Goal: Task Accomplishment & Management: Use online tool/utility

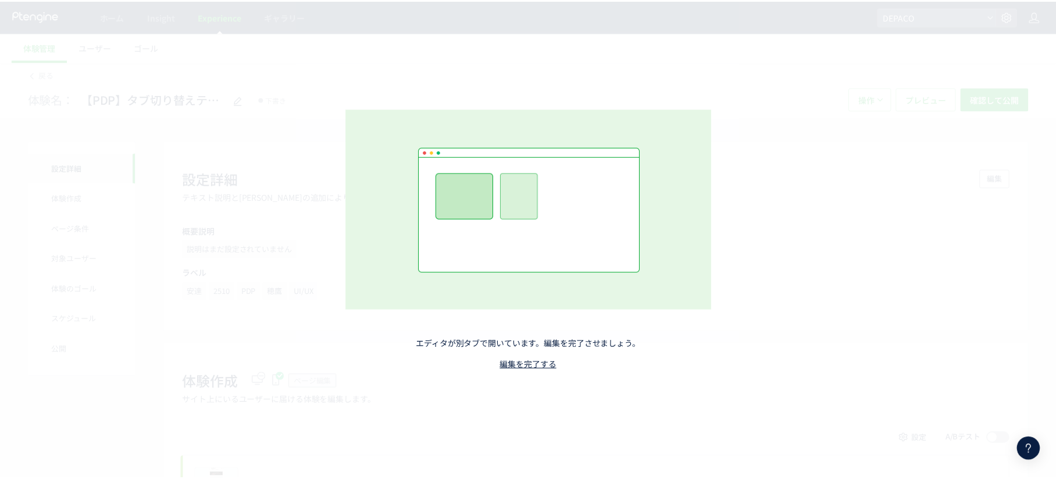
scroll to position [3559, 0]
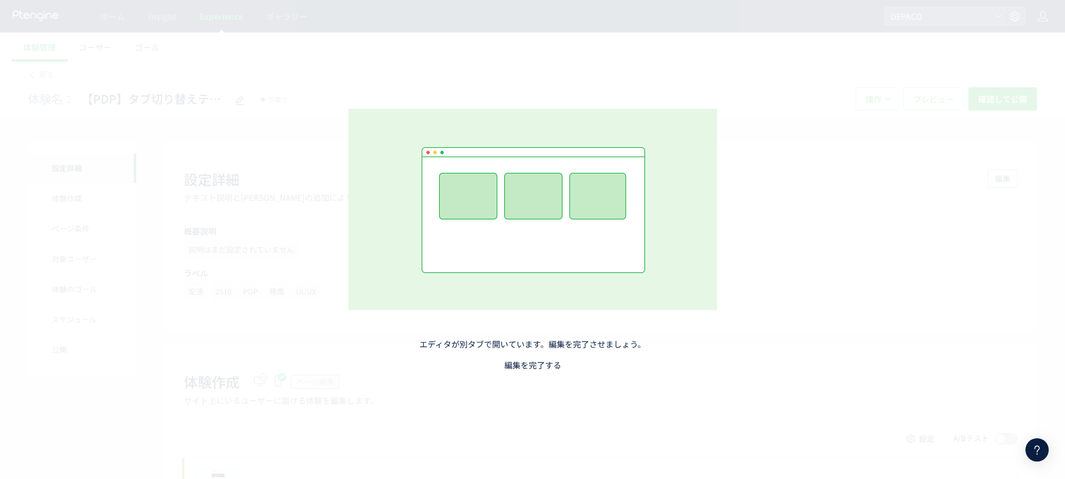
click at [528, 361] on link "編集を完了する" at bounding box center [532, 365] width 57 height 12
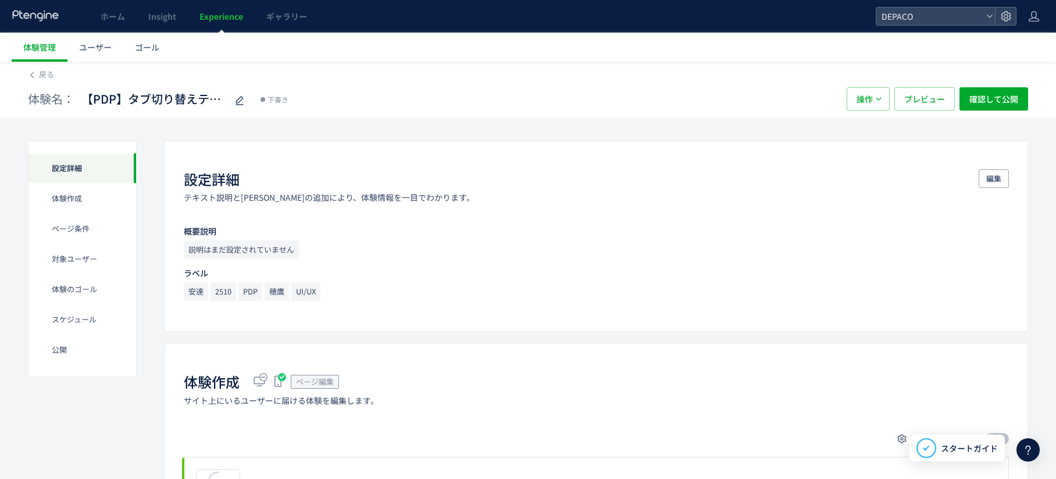
click at [1024, 449] on icon at bounding box center [1029, 450] width 14 height 14
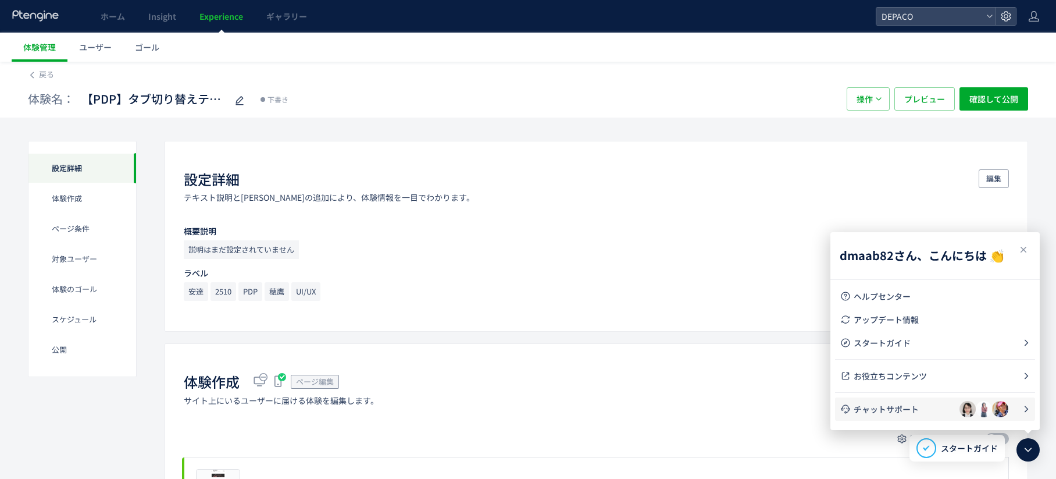
click at [915, 408] on span "チャットサポート" at bounding box center [907, 409] width 106 height 12
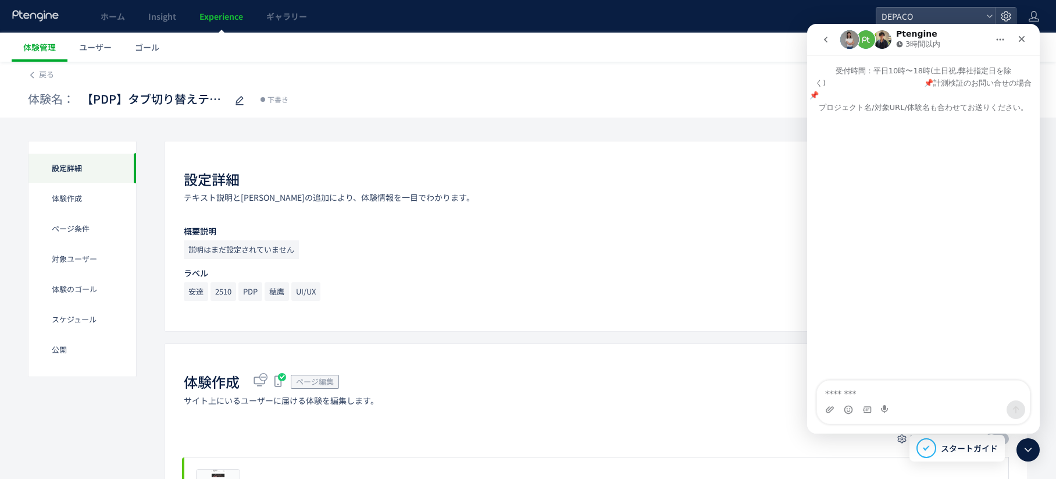
click at [822, 37] on icon "go back" at bounding box center [825, 39] width 9 height 9
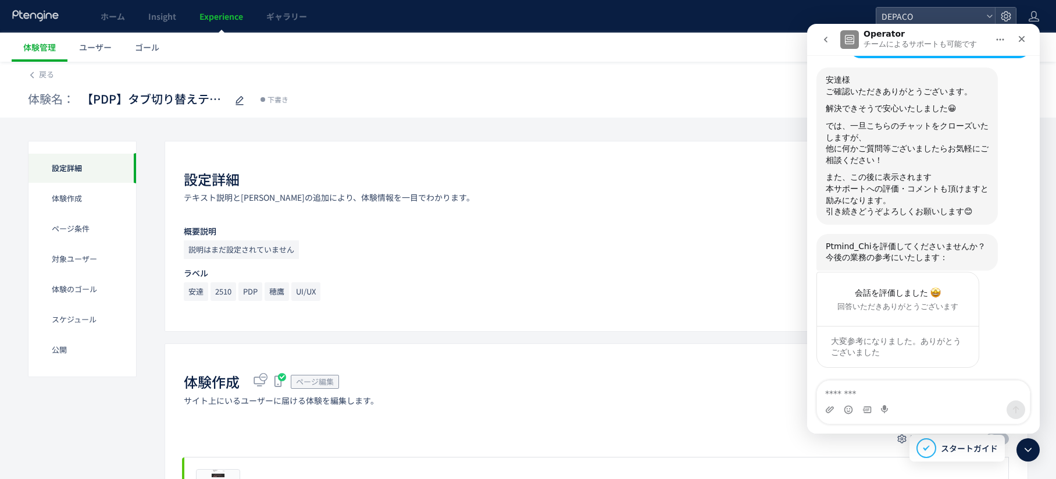
scroll to position [3559, 0]
click at [41, 73] on span "戻る" at bounding box center [46, 74] width 15 height 11
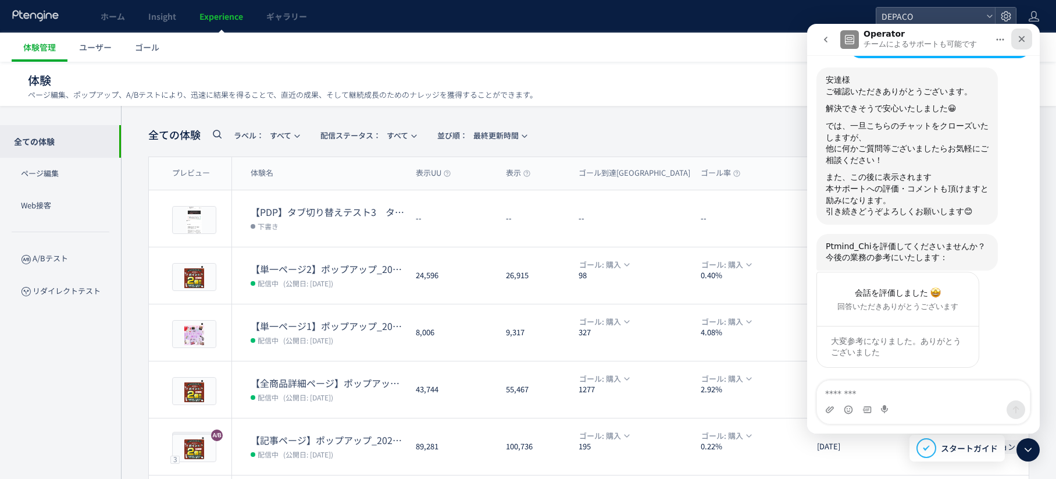
click at [1021, 40] on icon "クローズ" at bounding box center [1022, 39] width 6 height 6
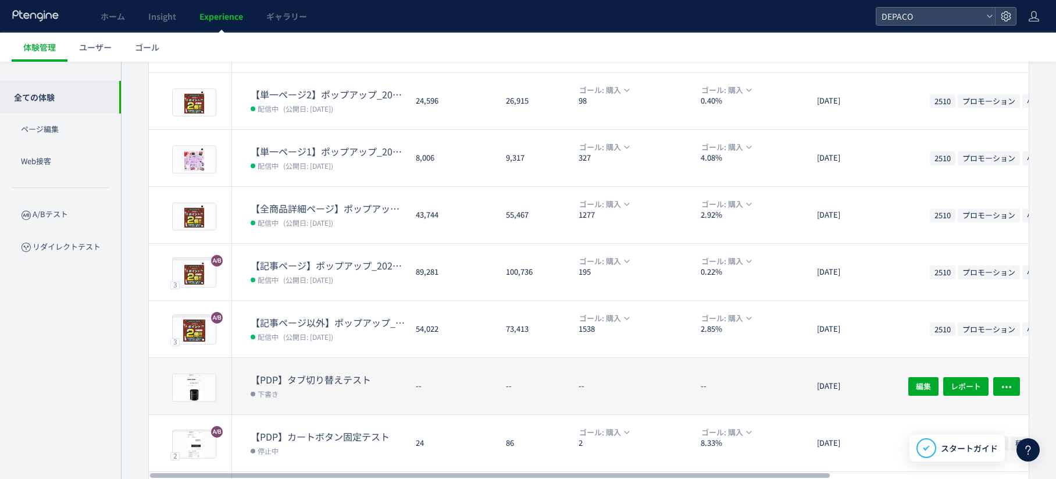
scroll to position [291, 0]
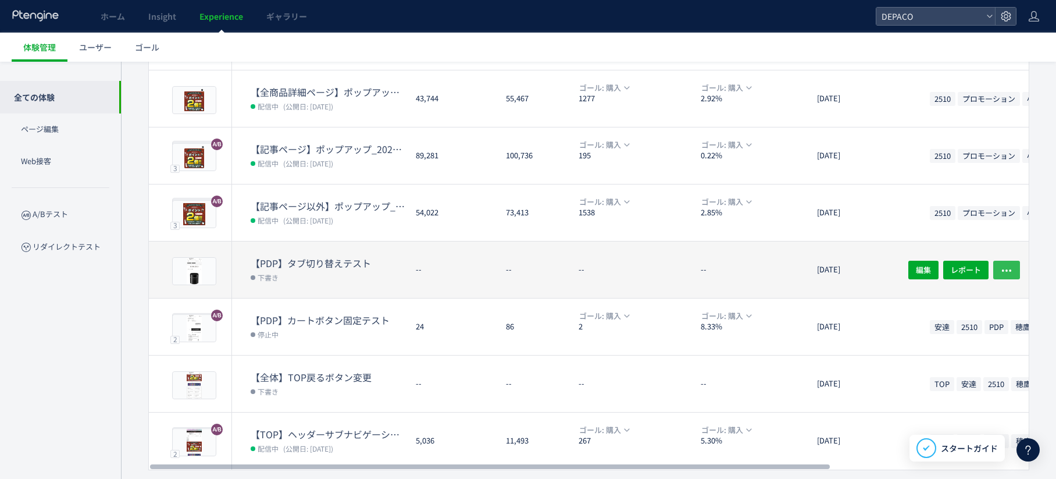
click at [1006, 271] on icon "button" at bounding box center [1007, 270] width 12 height 12
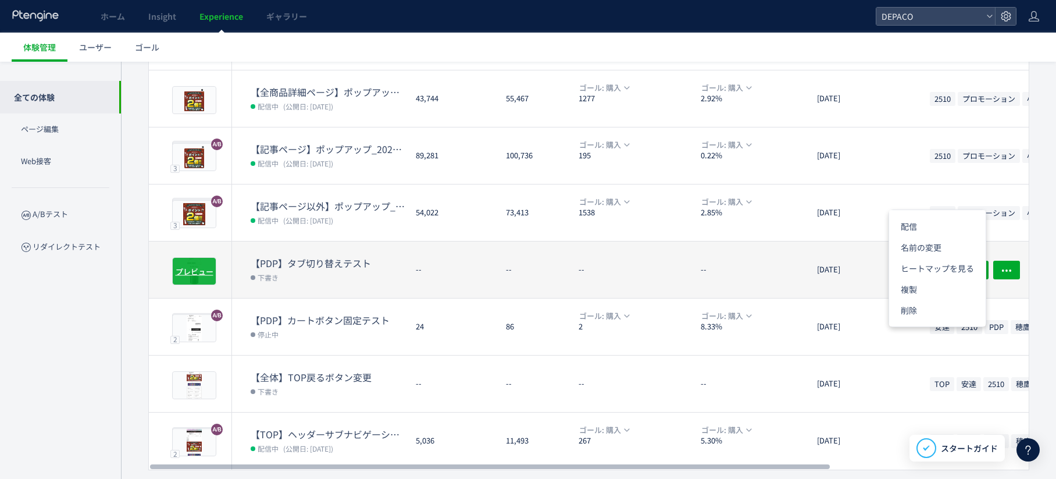
click at [203, 265] on span "プレビュー" at bounding box center [195, 270] width 38 height 11
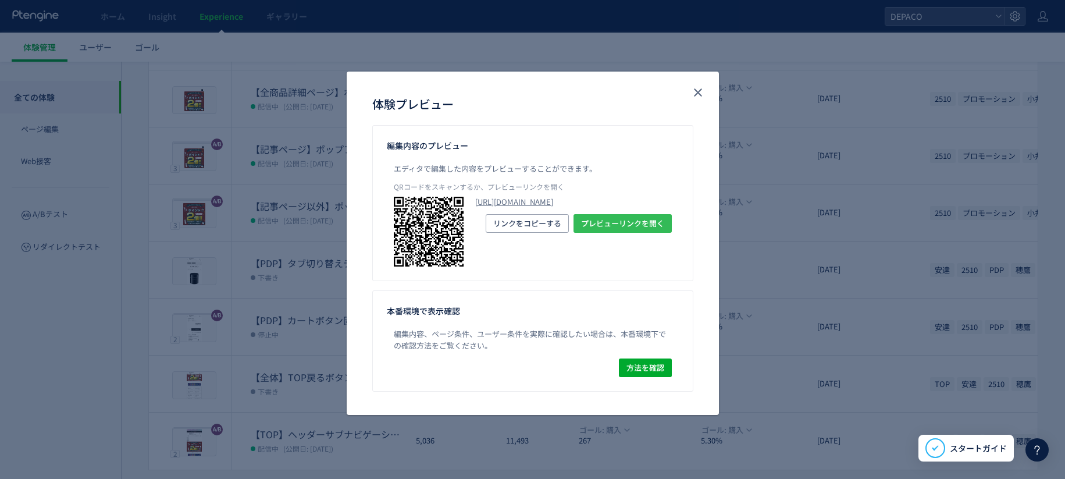
click at [599, 233] on span "プレビューリンクを開く" at bounding box center [622, 223] width 83 height 19
click at [700, 88] on icon "close" at bounding box center [698, 93] width 14 height 14
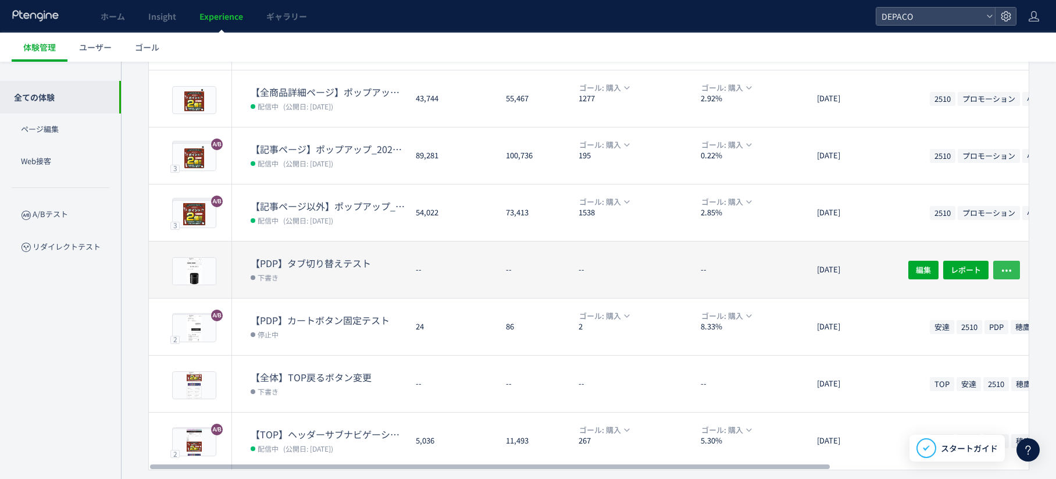
click at [1007, 269] on use "button" at bounding box center [1006, 270] width 9 height 2
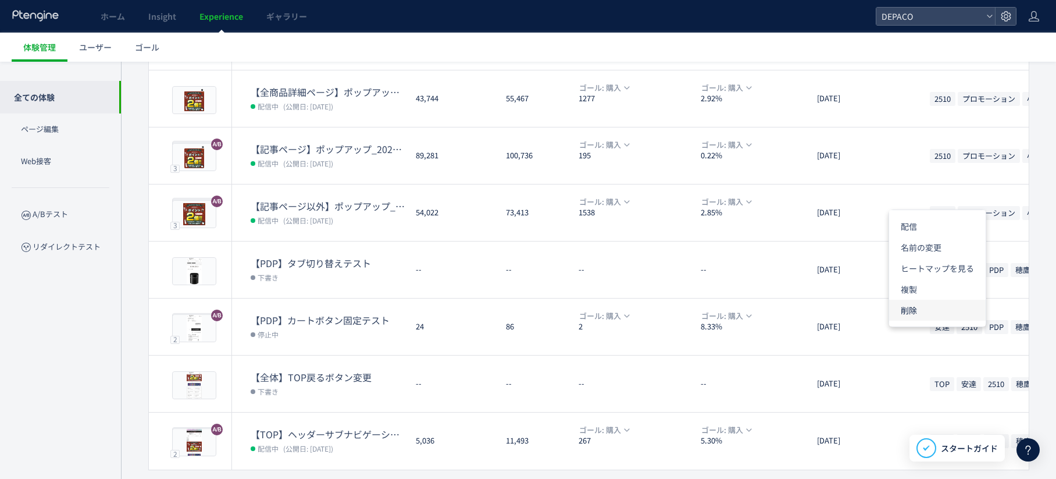
click at [917, 316] on li "削除" at bounding box center [938, 310] width 97 height 21
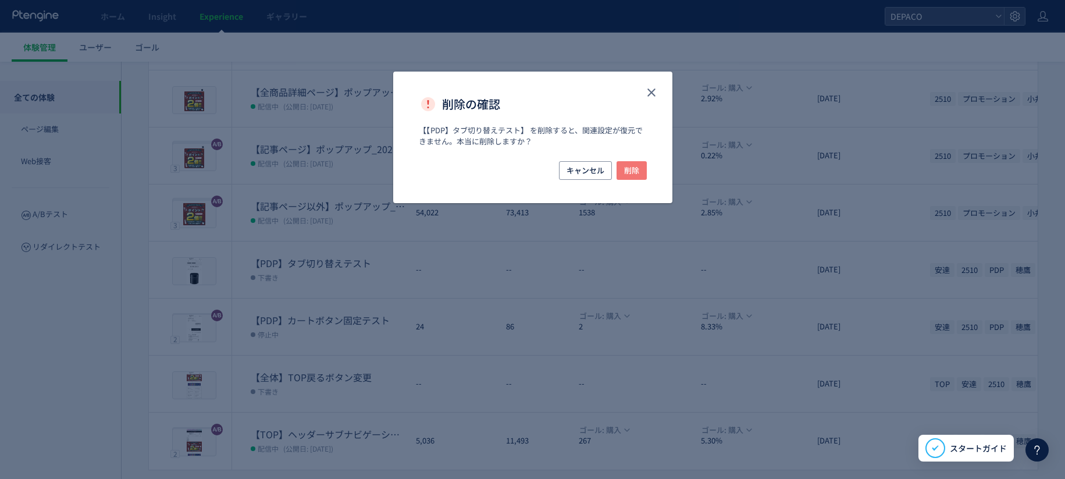
click at [619, 167] on button "削除" at bounding box center [632, 170] width 30 height 19
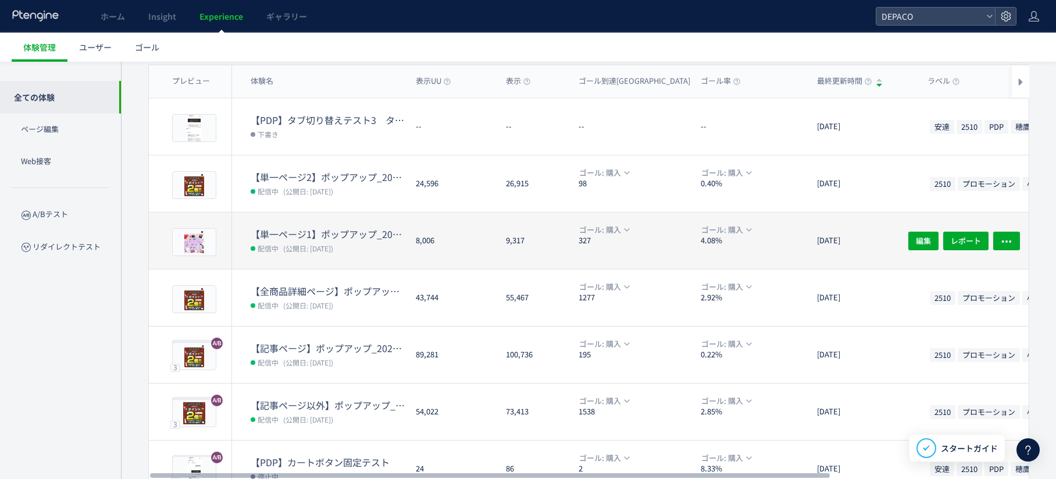
scroll to position [0, 0]
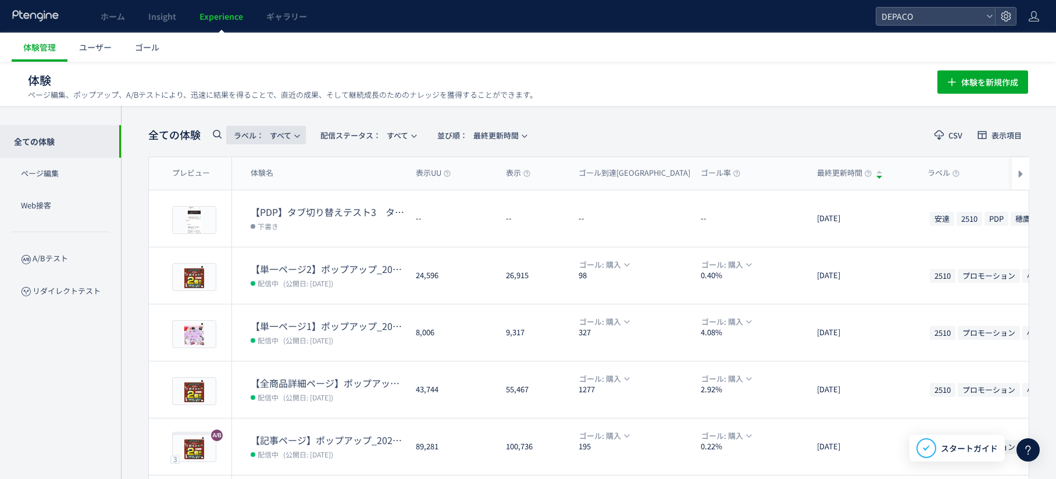
click at [295, 129] on button "ラベル： すべて" at bounding box center [266, 135] width 80 height 19
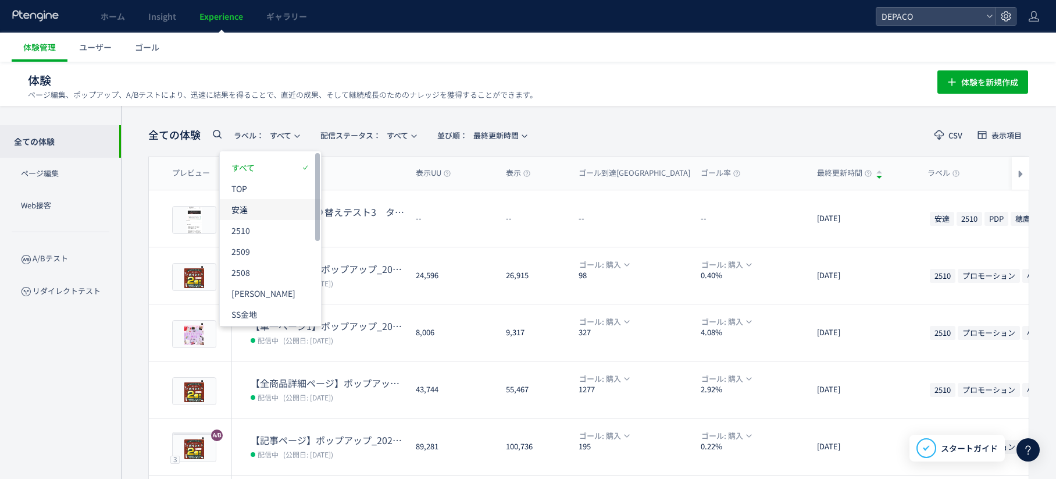
click at [272, 212] on p "安達" at bounding box center [264, 209] width 64 height 21
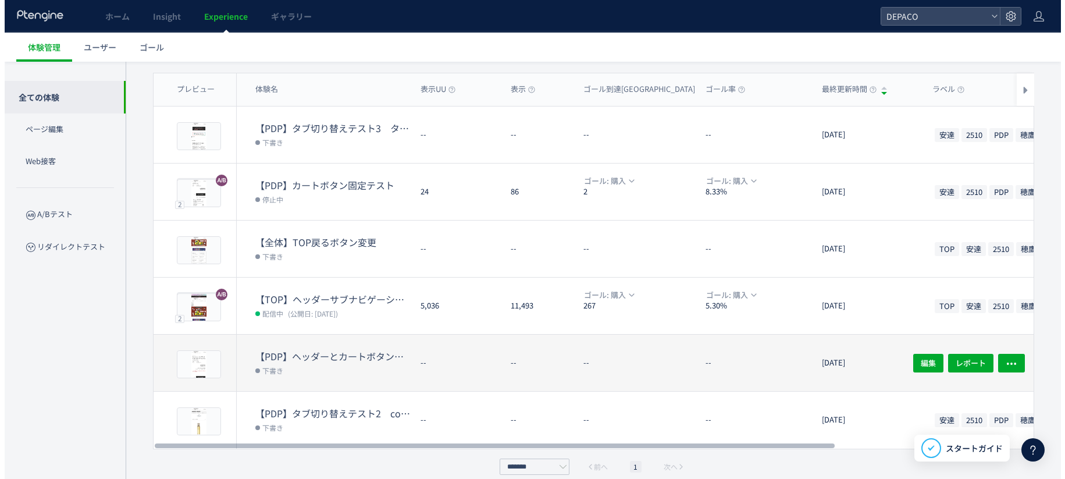
scroll to position [97, 0]
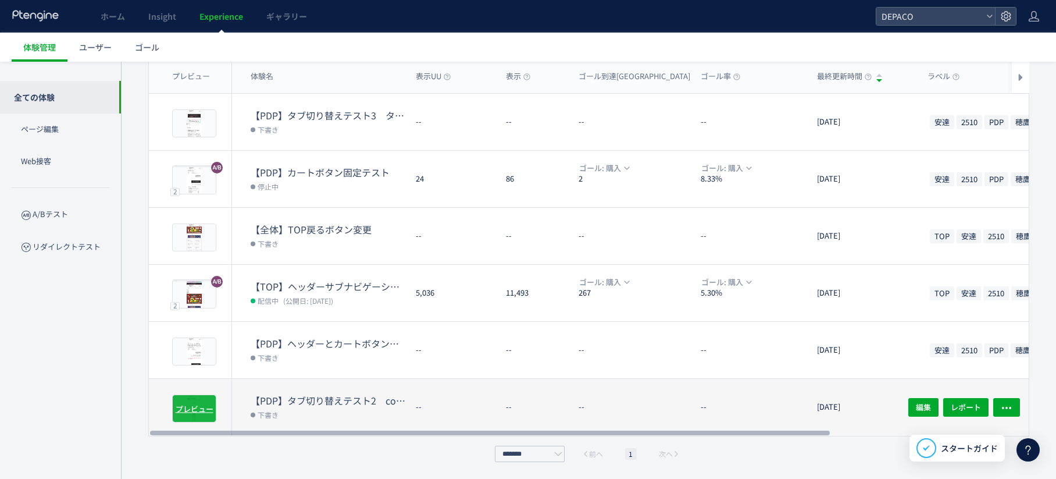
click at [207, 403] on span "プレビュー" at bounding box center [195, 408] width 38 height 11
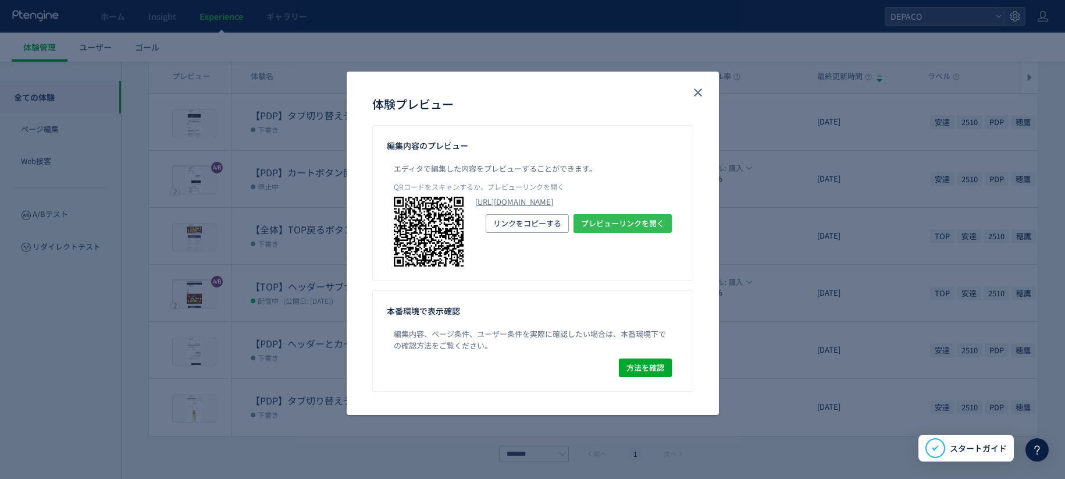
click at [629, 233] on span "プレビューリンクを開く" at bounding box center [622, 223] width 83 height 19
click at [701, 92] on icon "close" at bounding box center [698, 93] width 14 height 14
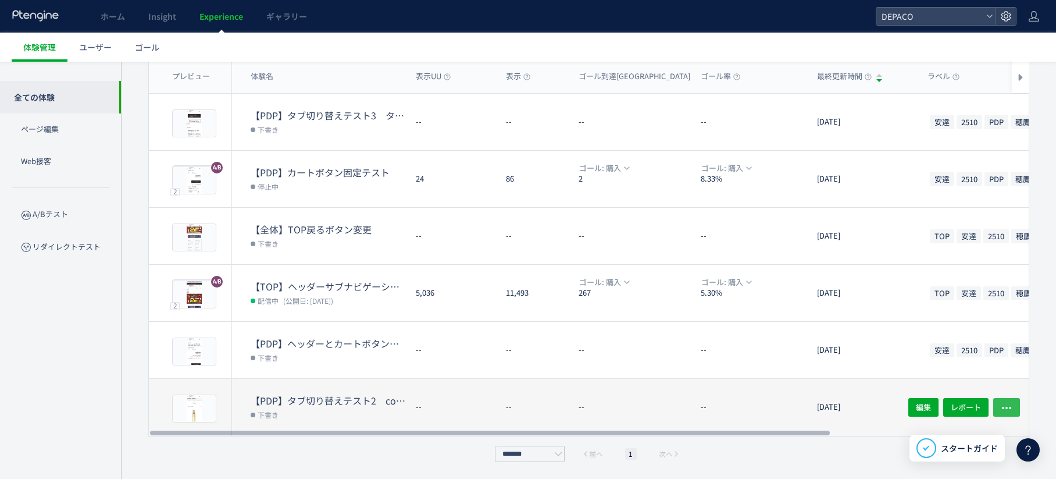
click at [1011, 404] on icon "button" at bounding box center [1007, 408] width 12 height 12
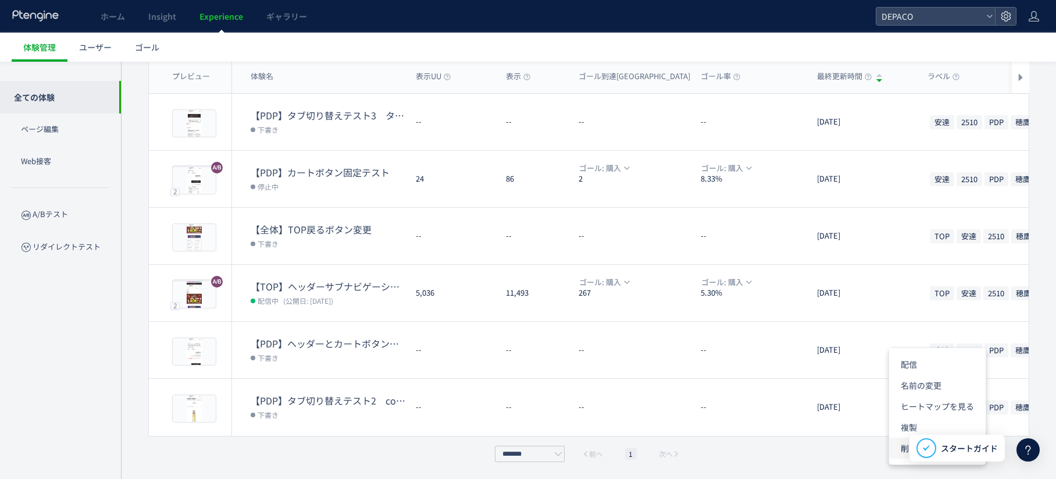
click at [904, 450] on li "削除" at bounding box center [938, 447] width 97 height 21
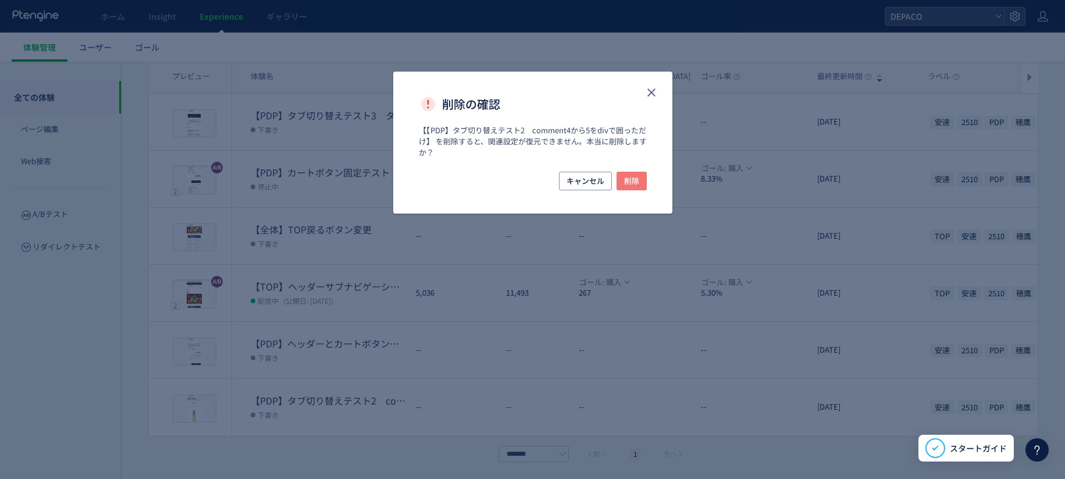
drag, startPoint x: 625, startPoint y: 177, endPoint x: 611, endPoint y: 205, distance: 31.7
click at [625, 177] on span "削除" at bounding box center [631, 181] width 15 height 19
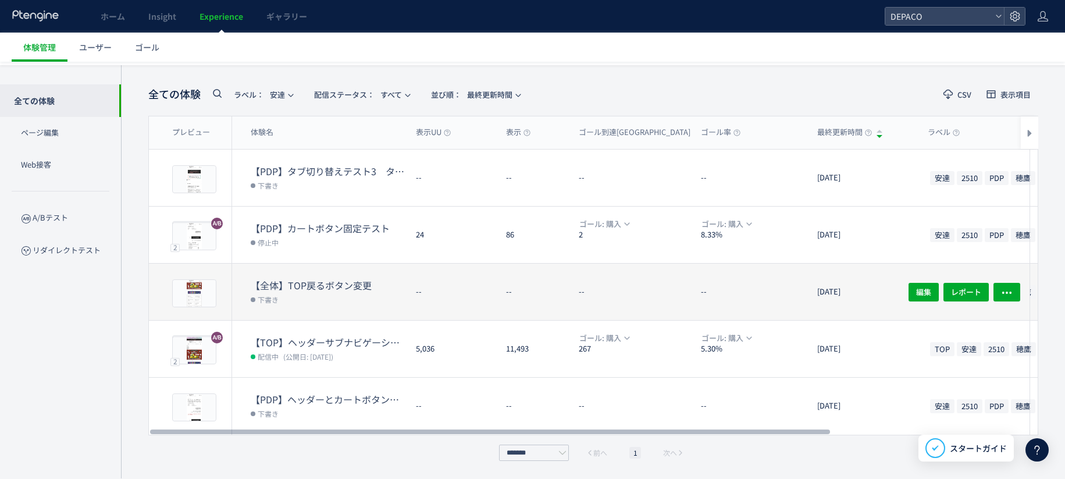
scroll to position [40, 0]
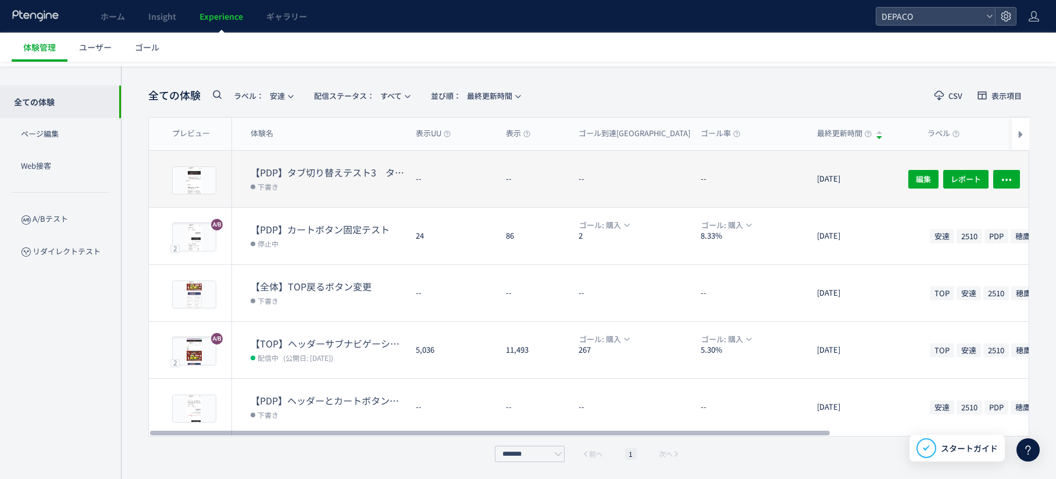
click at [287, 167] on dt "【PDP】タブ切り替えテスト3　タブを実装" at bounding box center [329, 172] width 156 height 13
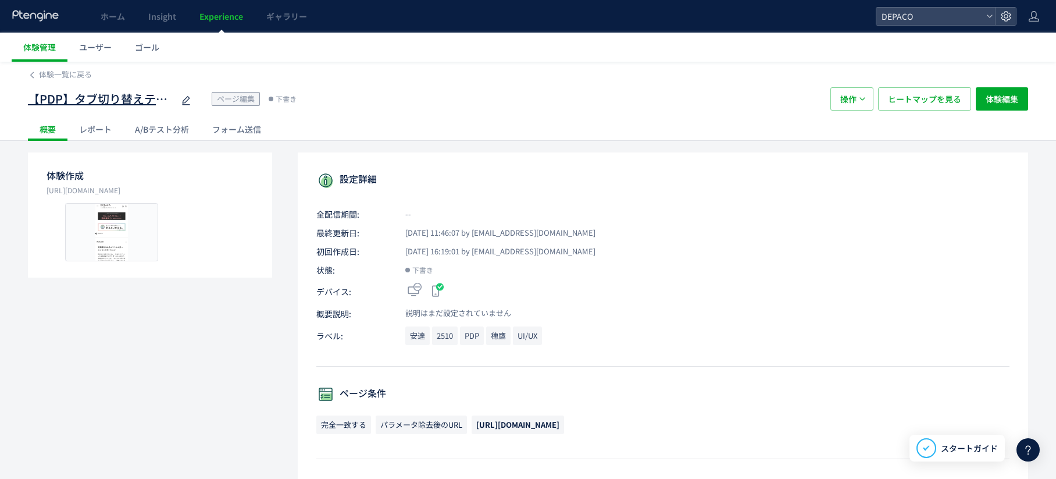
click at [183, 100] on icon at bounding box center [186, 101] width 14 height 14
click at [163, 101] on input "**********" at bounding box center [100, 99] width 145 height 23
type input "**********"
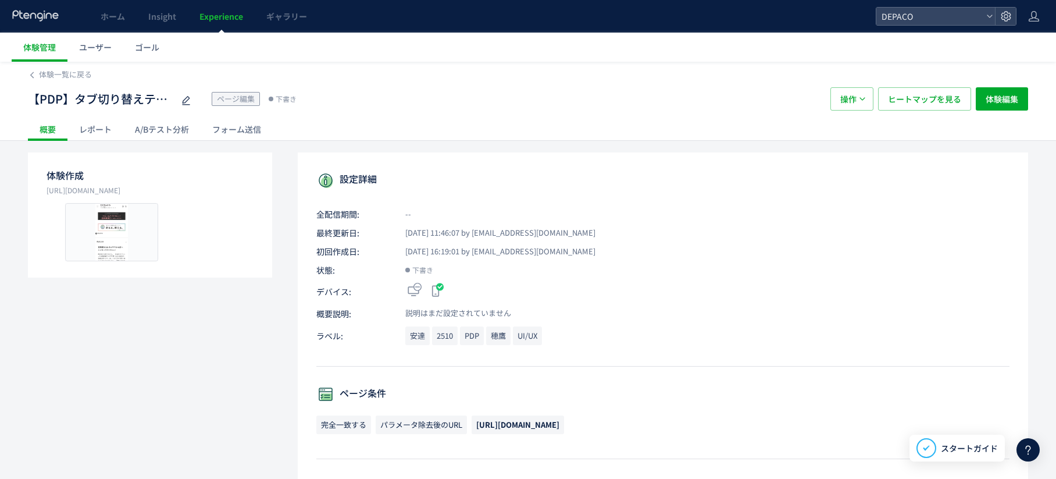
click at [317, 116] on div "【PDP】タブ切り替えテスト ページ編集 下書き 操作 ヒートマップを見る 体験編集" at bounding box center [528, 98] width 1001 height 37
click at [59, 76] on span "体験一覧に戻る" at bounding box center [65, 74] width 53 height 11
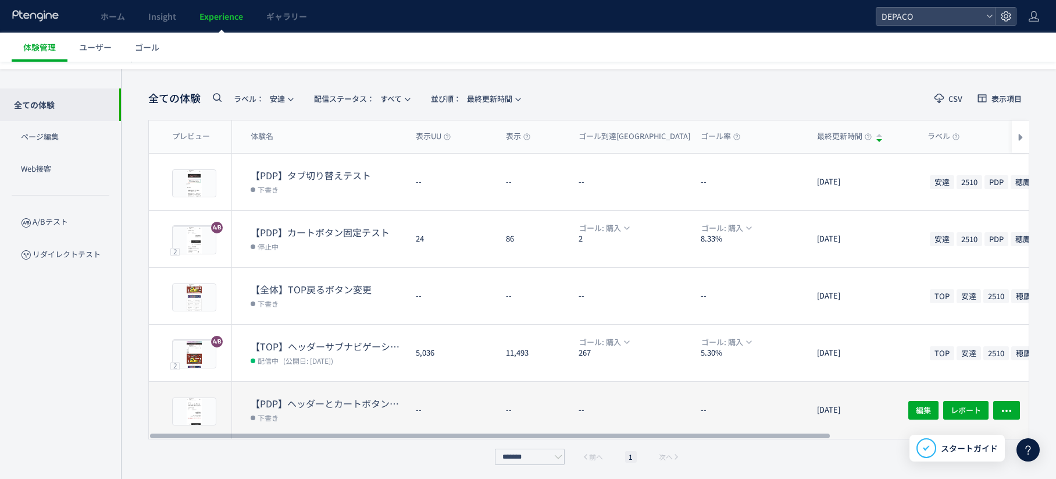
scroll to position [40, 0]
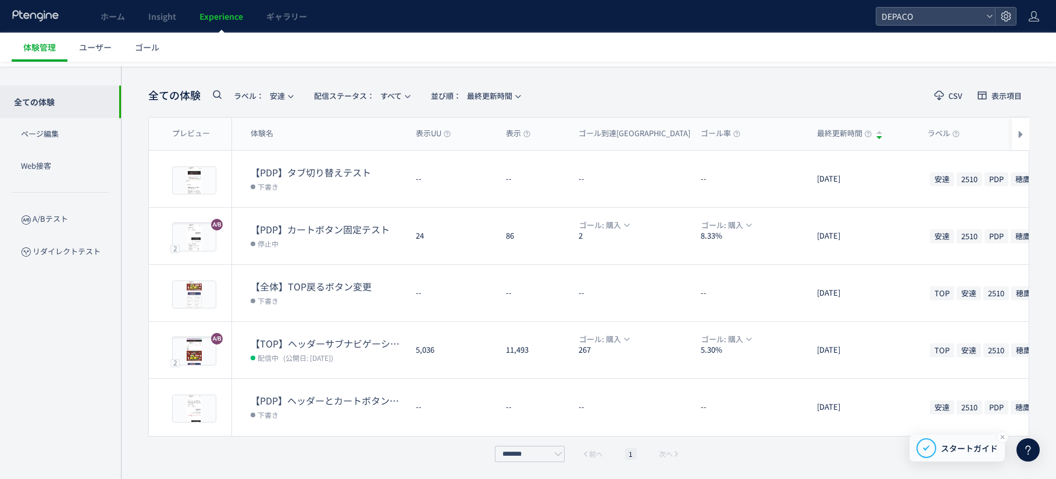
click at [982, 449] on span "スタートガイド" at bounding box center [969, 448] width 57 height 12
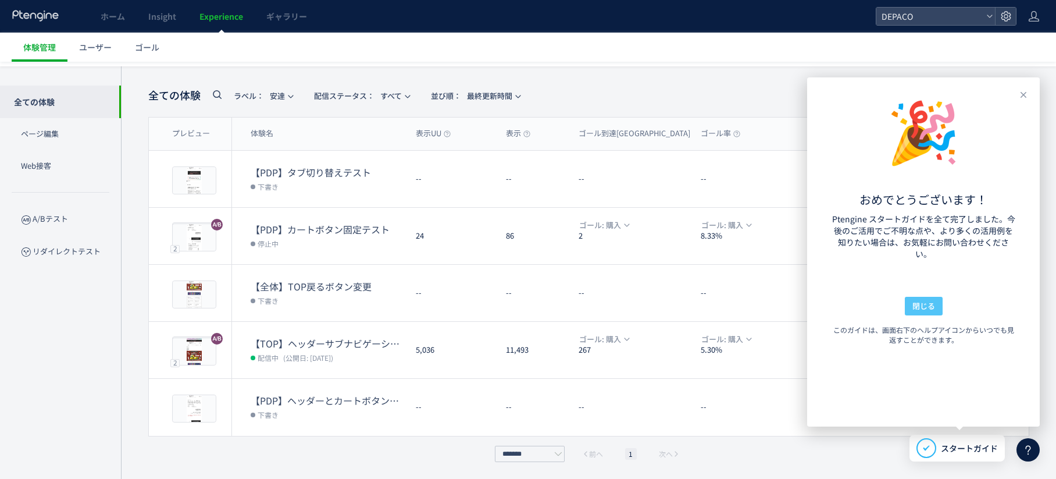
click at [934, 307] on span "閉じる" at bounding box center [924, 306] width 23 height 19
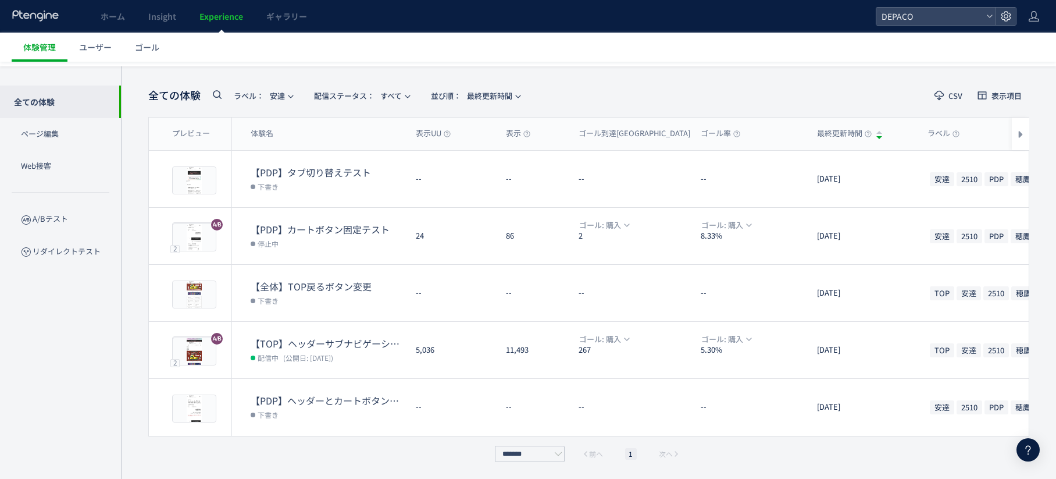
click at [1034, 446] on icon at bounding box center [1029, 450] width 14 height 14
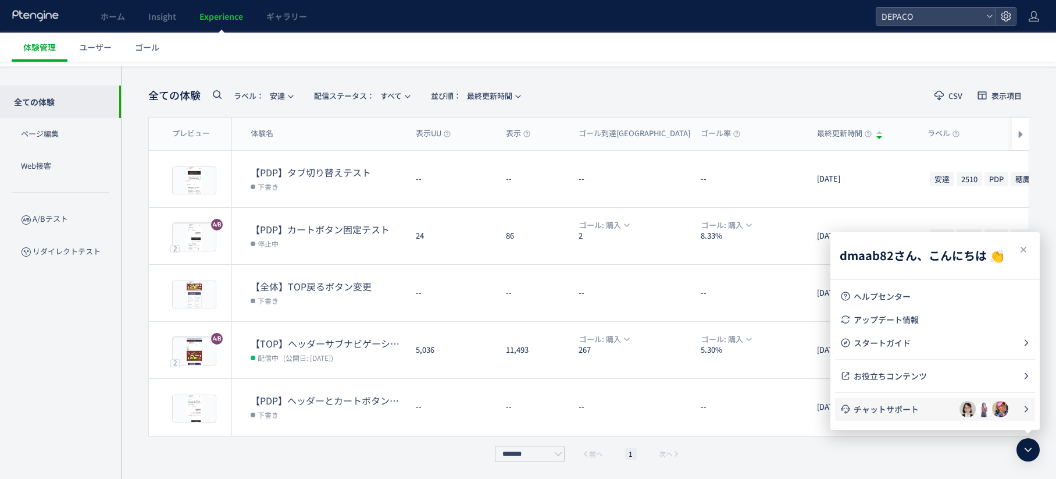
click at [1027, 408] on icon at bounding box center [1027, 409] width 8 height 8
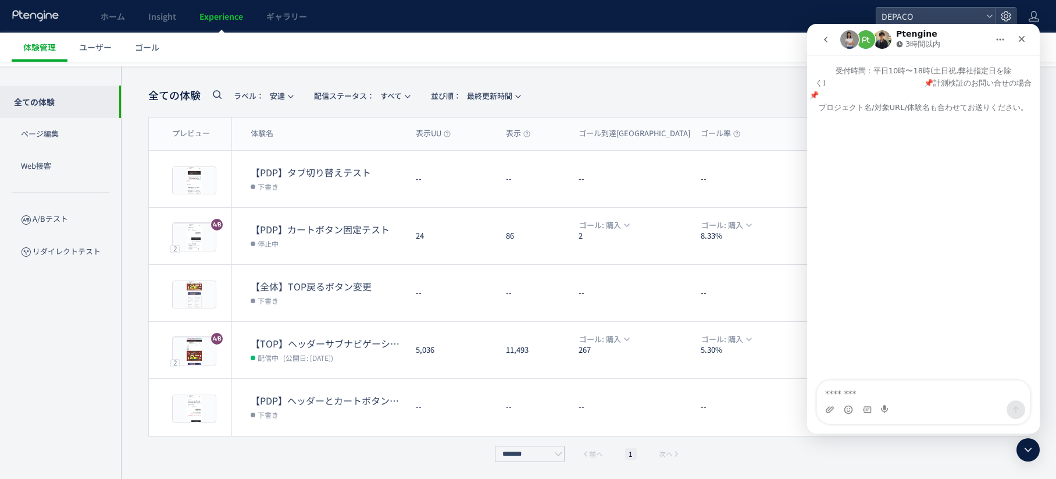
click at [886, 38] on img "Intercom Messenger" at bounding box center [882, 39] width 19 height 19
click at [884, 40] on img "Intercom Messenger" at bounding box center [882, 39] width 19 height 19
click at [825, 37] on icon "go back" at bounding box center [825, 39] width 9 height 9
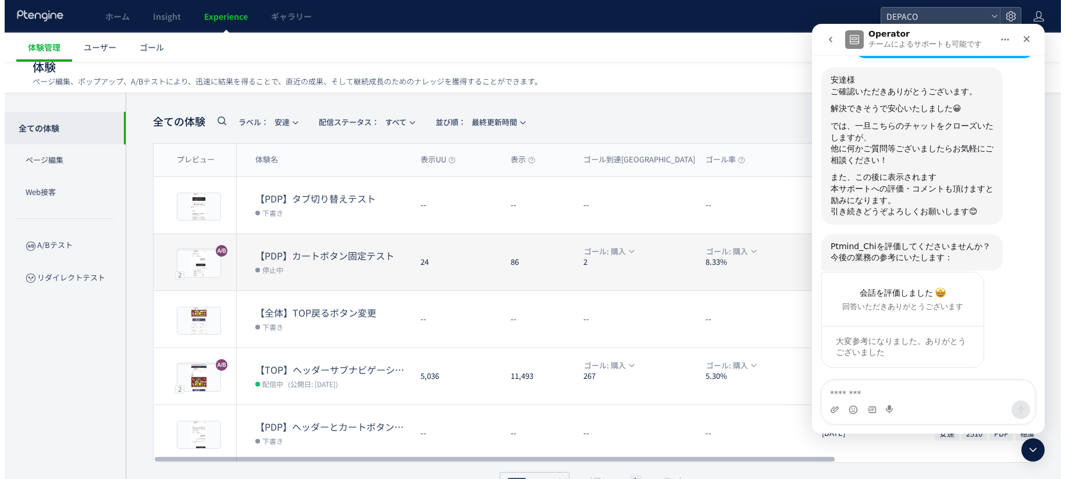
scroll to position [0, 0]
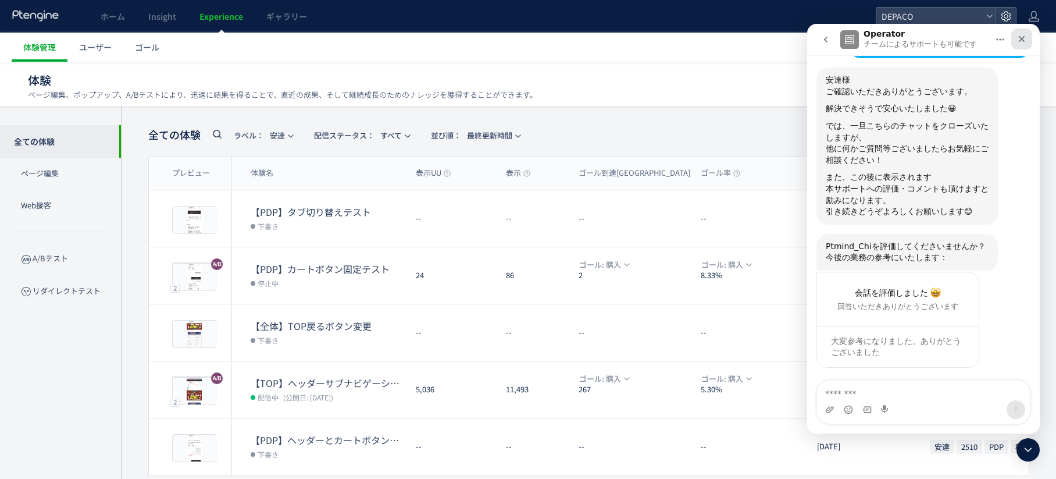
click at [1025, 39] on icon "クローズ" at bounding box center [1021, 38] width 9 height 9
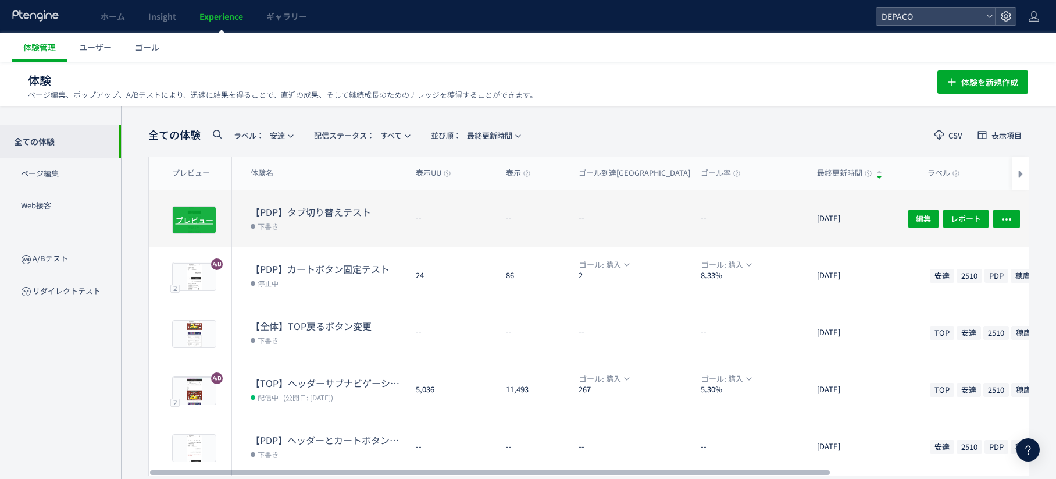
click at [205, 218] on span "プレビュー" at bounding box center [195, 219] width 38 height 11
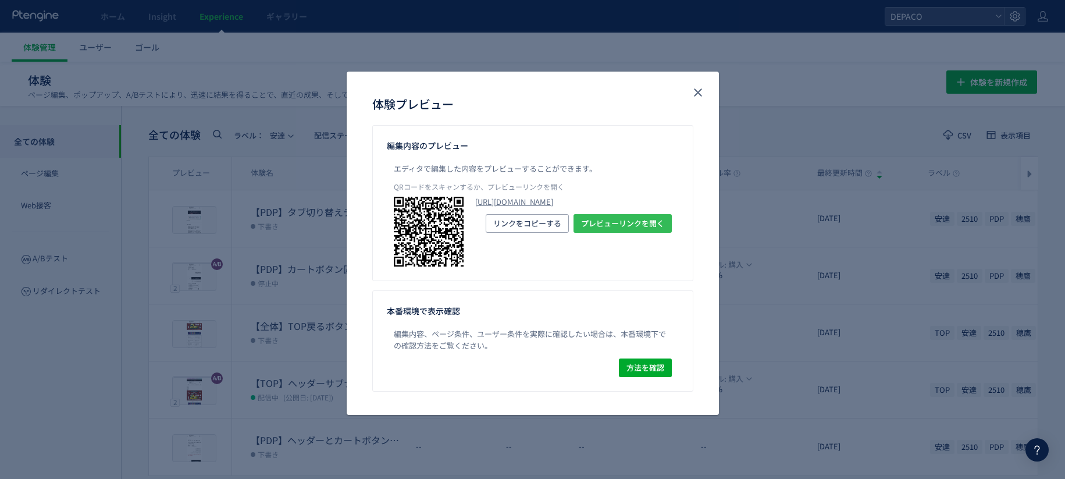
click at [644, 233] on span "プレビューリンクを開く" at bounding box center [622, 223] width 83 height 19
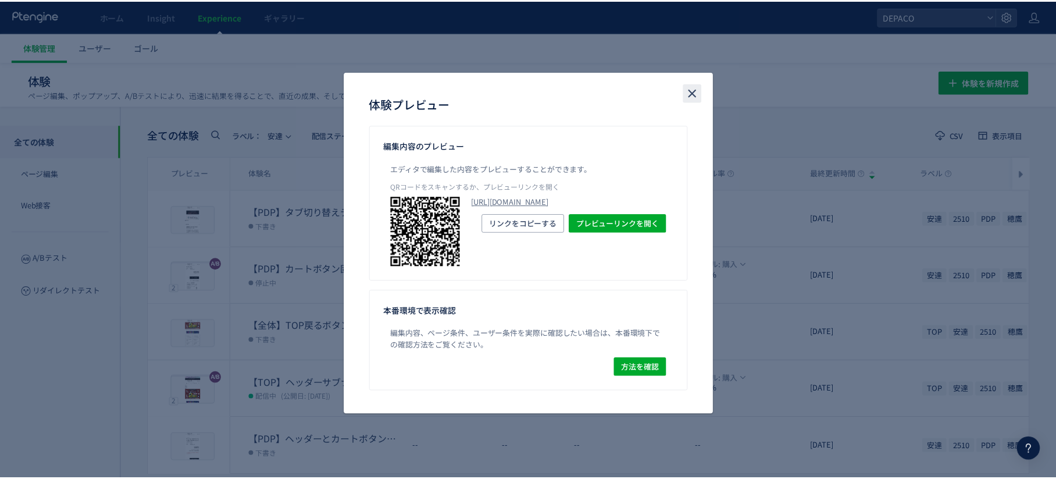
scroll to position [3559, 0]
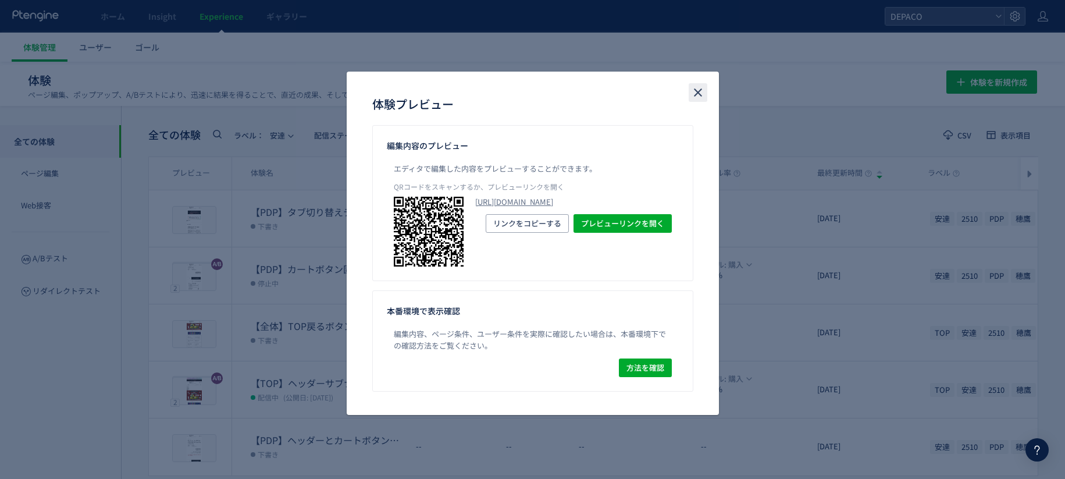
click at [696, 92] on icon "close" at bounding box center [698, 93] width 14 height 14
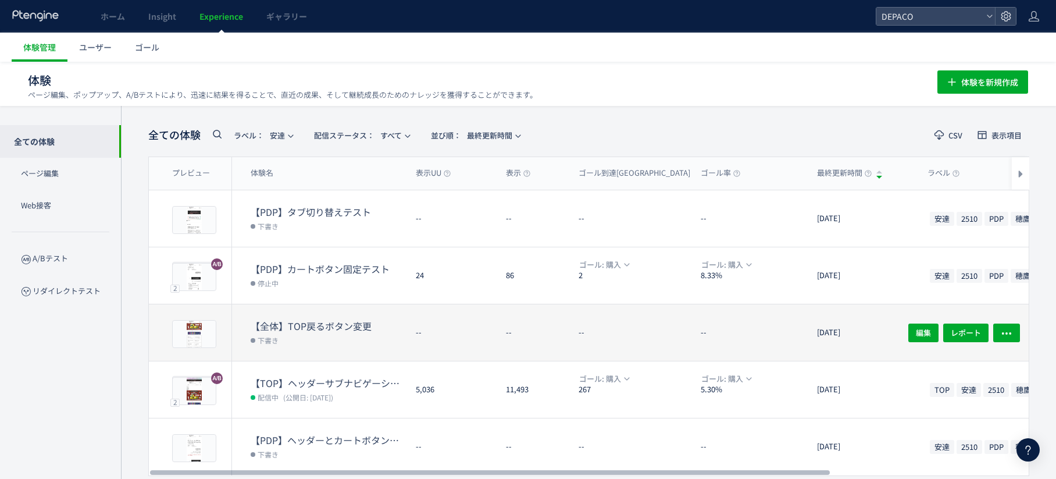
scroll to position [40, 0]
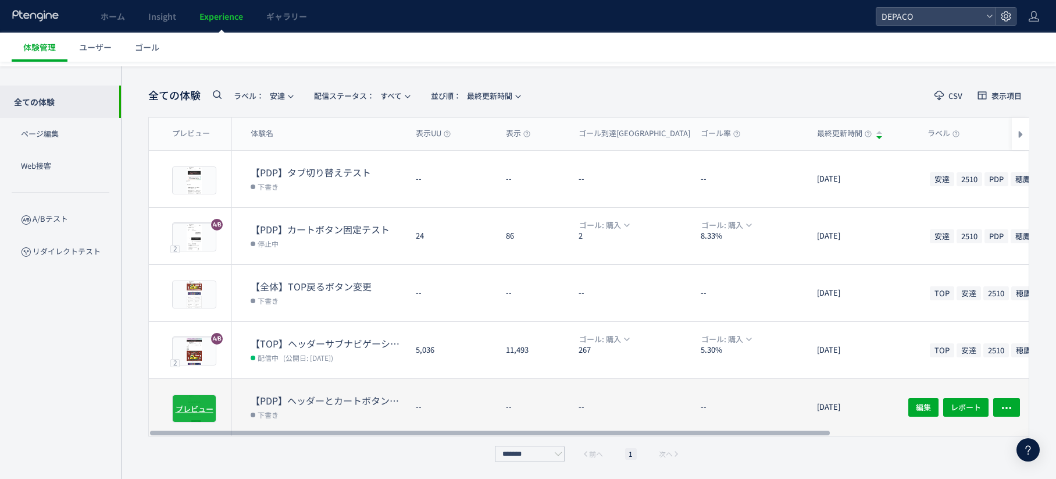
click at [204, 403] on span "プレビュー" at bounding box center [195, 408] width 38 height 11
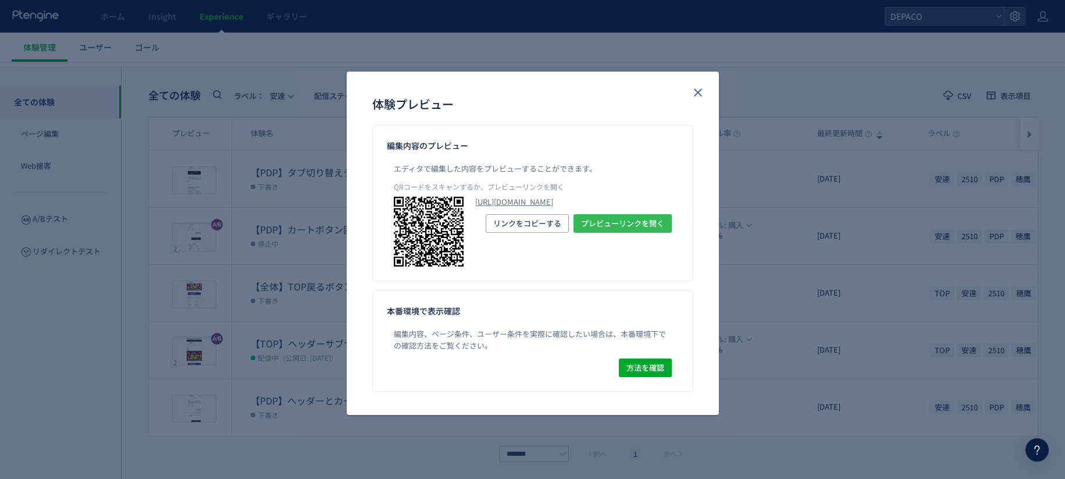
click at [636, 233] on span "プレビューリンクを開く" at bounding box center [622, 223] width 83 height 19
click at [696, 91] on use "close" at bounding box center [698, 93] width 8 height 8
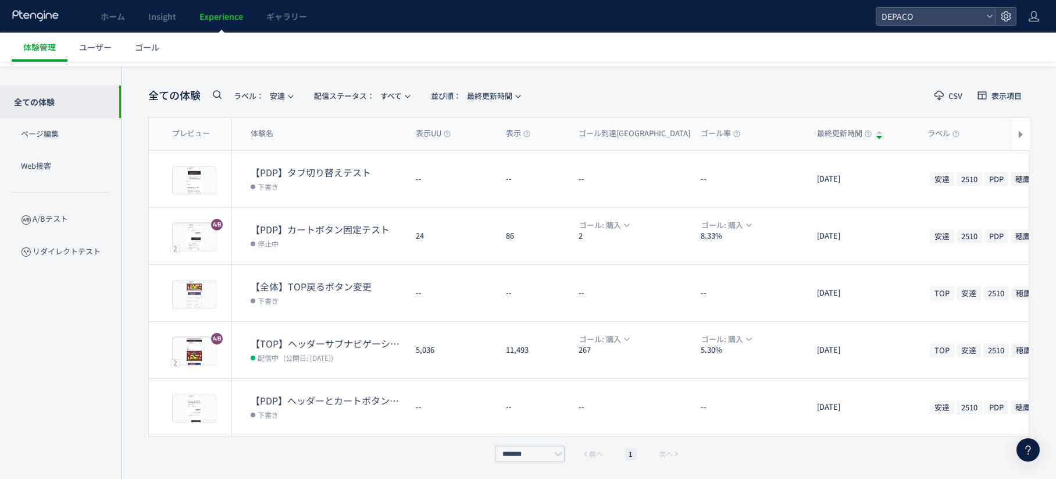
click at [1033, 445] on icon at bounding box center [1029, 450] width 14 height 14
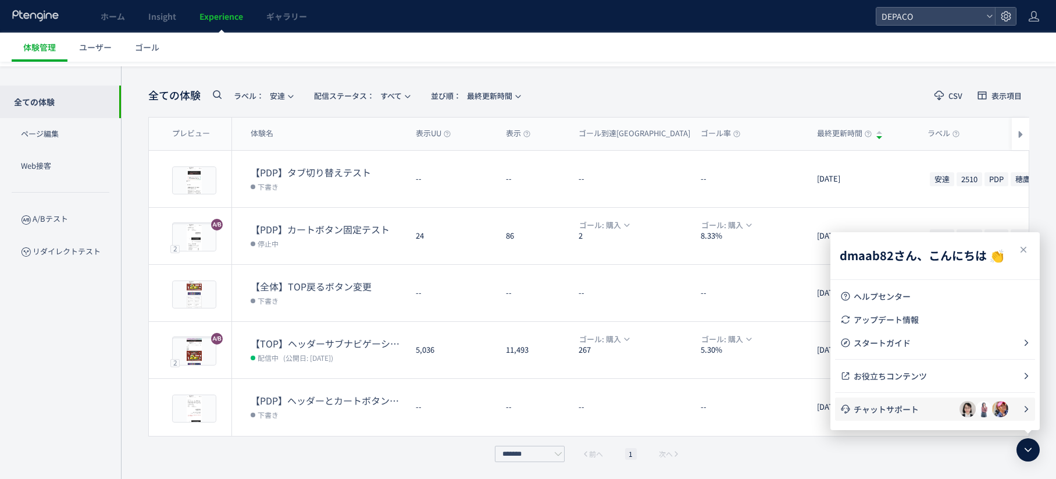
click at [933, 413] on span "チャットサポート" at bounding box center [907, 409] width 106 height 12
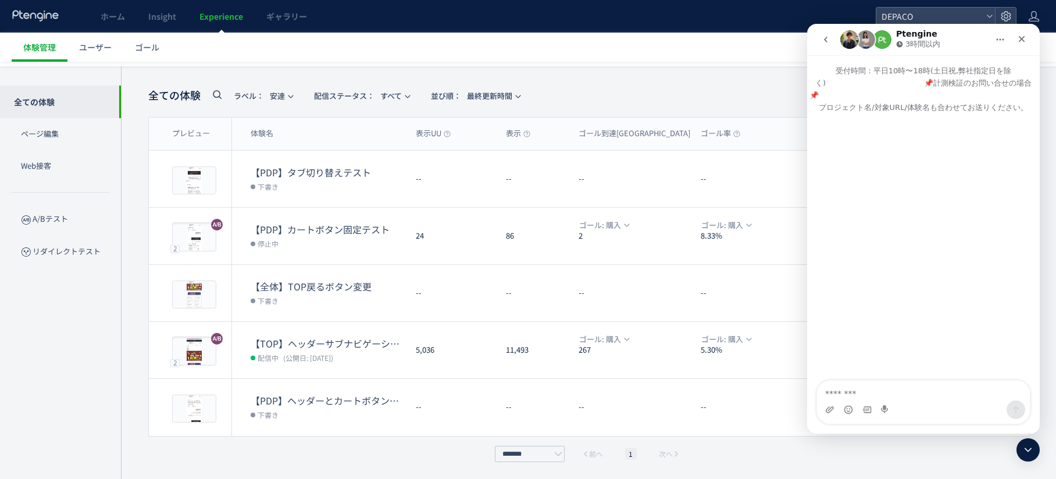
click at [853, 40] on img "Intercom Messenger" at bounding box center [850, 39] width 19 height 19
click at [835, 37] on button "go back" at bounding box center [826, 40] width 22 height 22
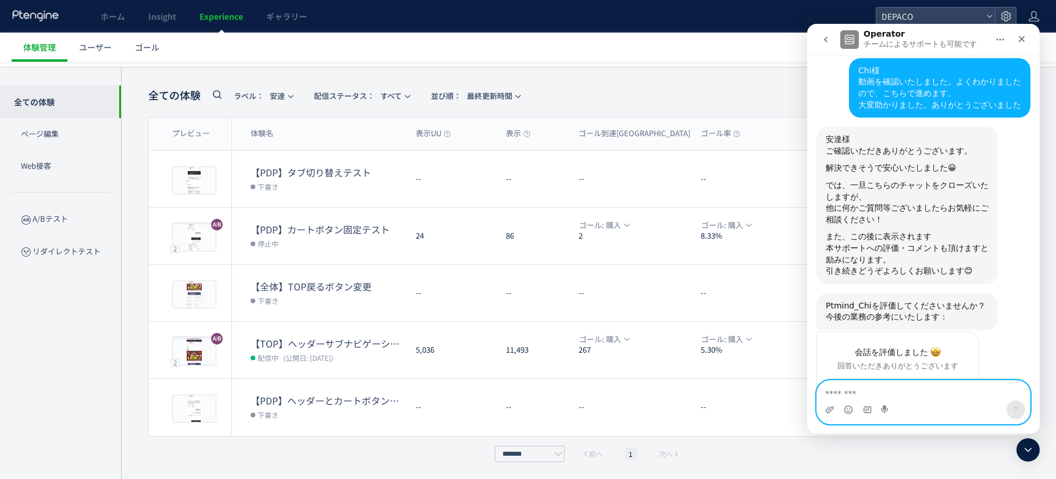
scroll to position [3385, 0]
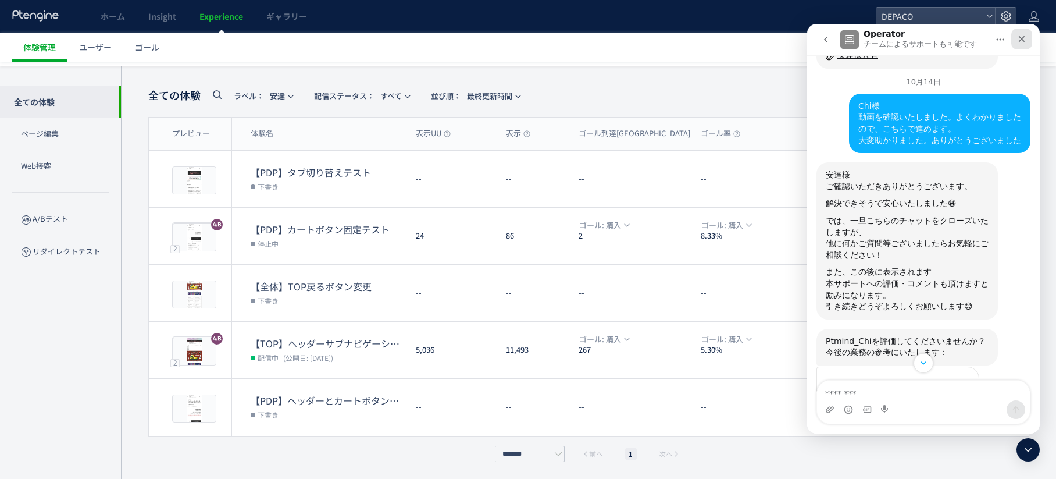
click at [1025, 37] on icon "クローズ" at bounding box center [1021, 38] width 9 height 9
